Goal: Task Accomplishment & Management: Use online tool/utility

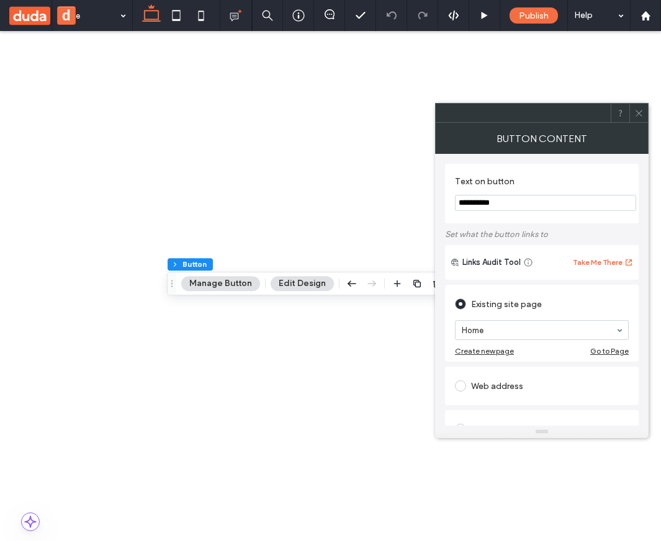
scroll to position [0, 221]
click at [641, 115] on icon at bounding box center [639, 113] width 9 height 9
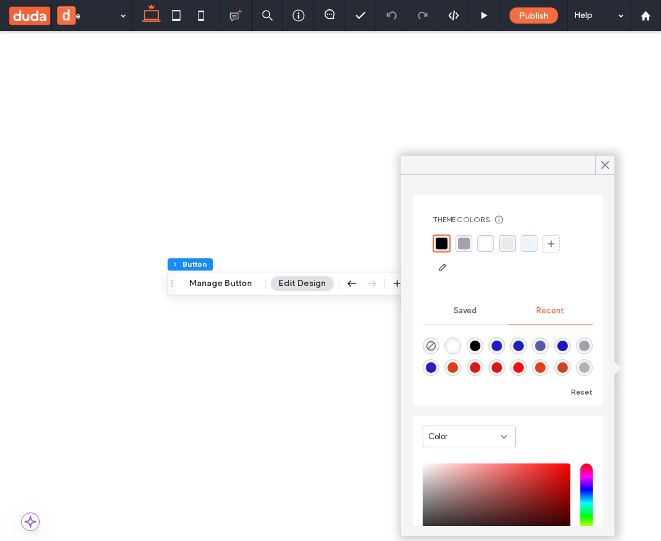
click at [522, 345] on div "rgba(33, 32, 193, 1)" at bounding box center [518, 346] width 11 height 11
type input "*******"
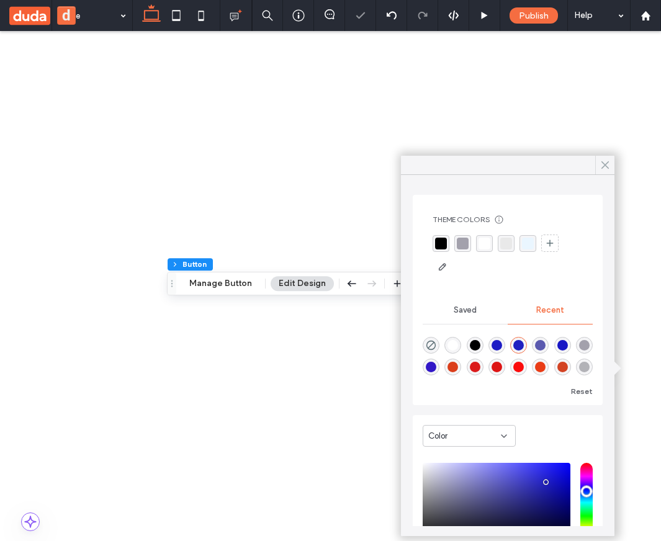
click at [604, 166] on use at bounding box center [605, 165] width 6 height 7
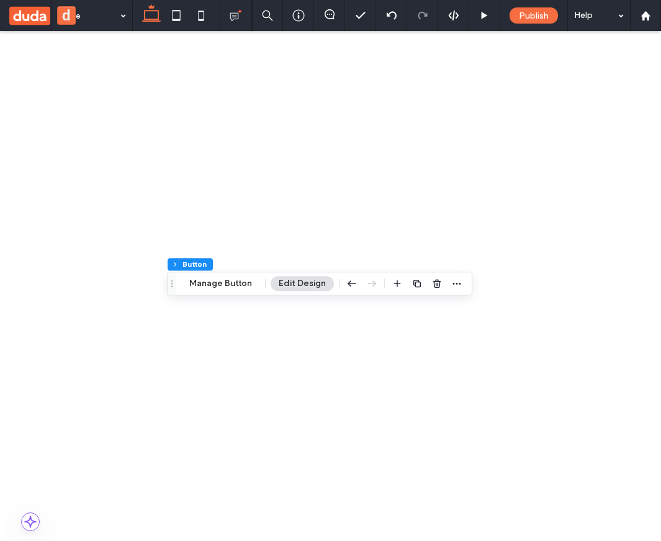
scroll to position [0, 0]
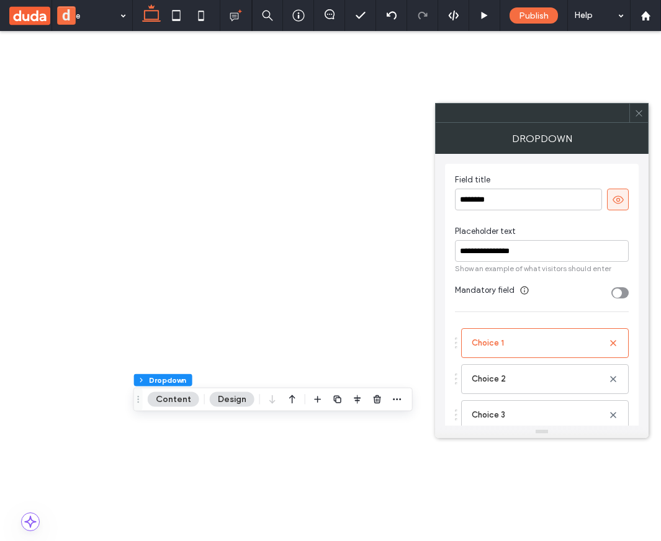
click at [638, 116] on icon at bounding box center [639, 113] width 9 height 9
